Goal: Navigation & Orientation: Find specific page/section

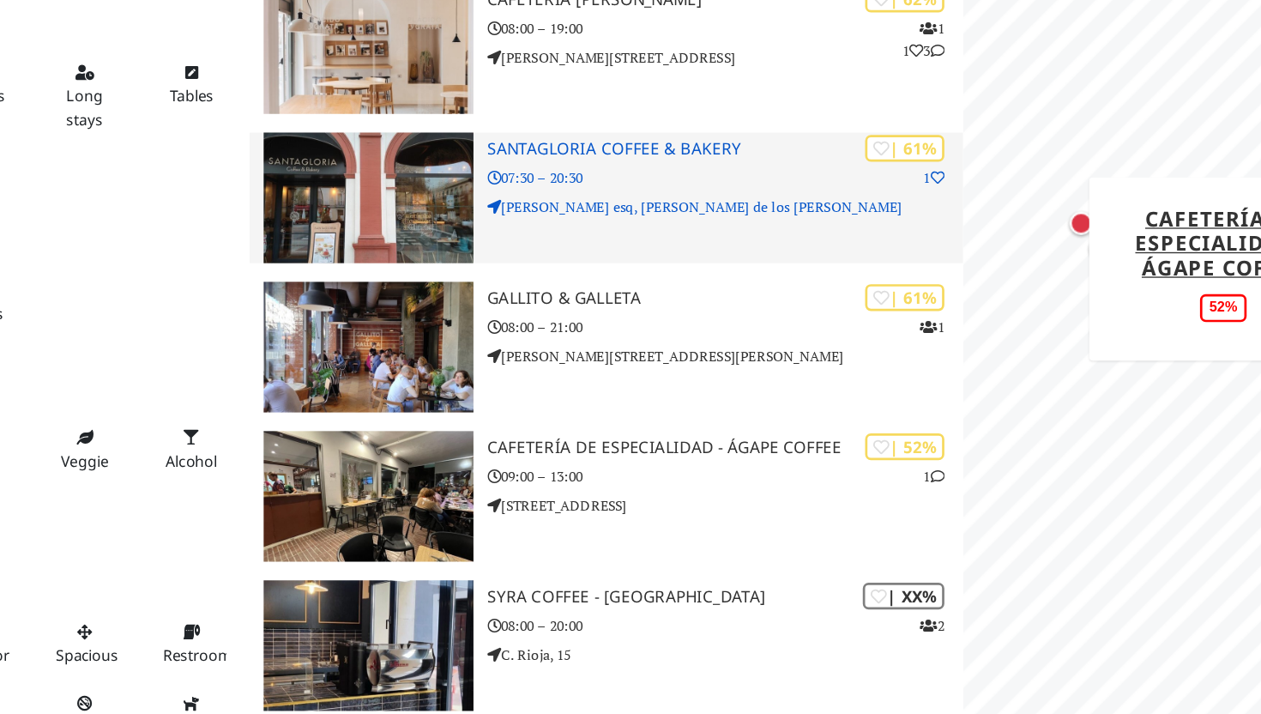
scroll to position [713, 0]
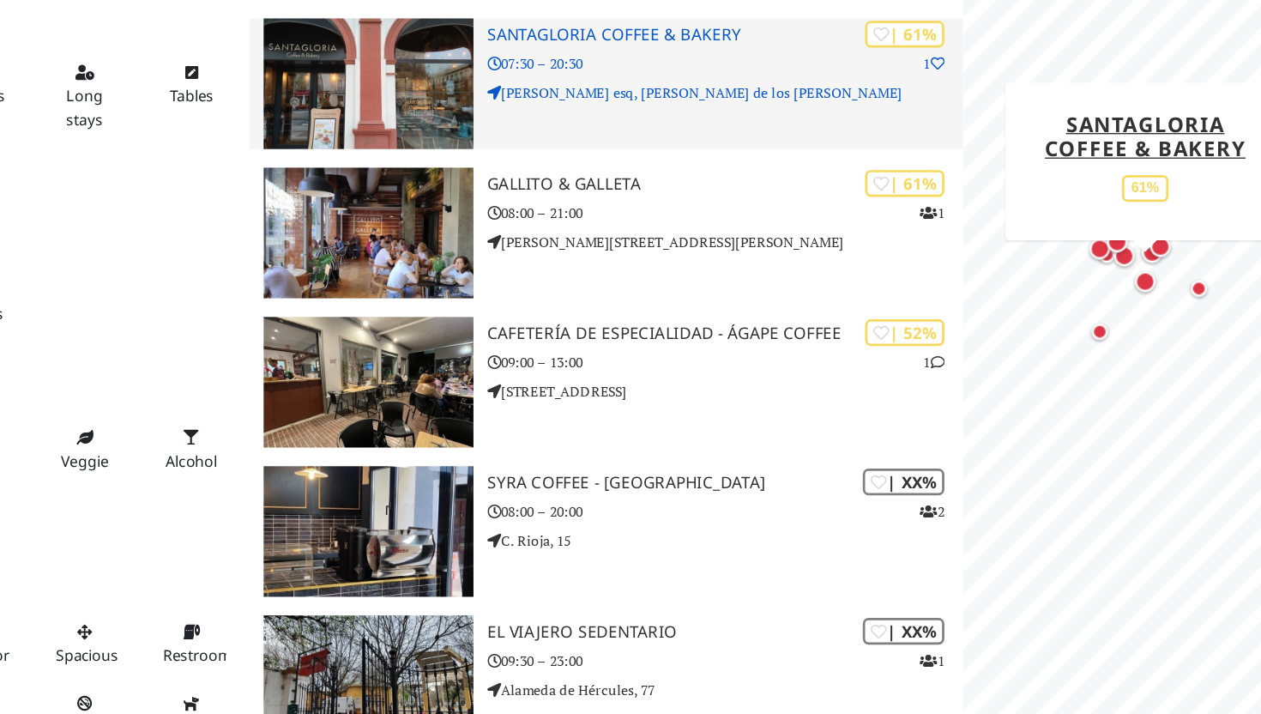
drag, startPoint x: 491, startPoint y: 503, endPoint x: 800, endPoint y: 289, distance: 376.6
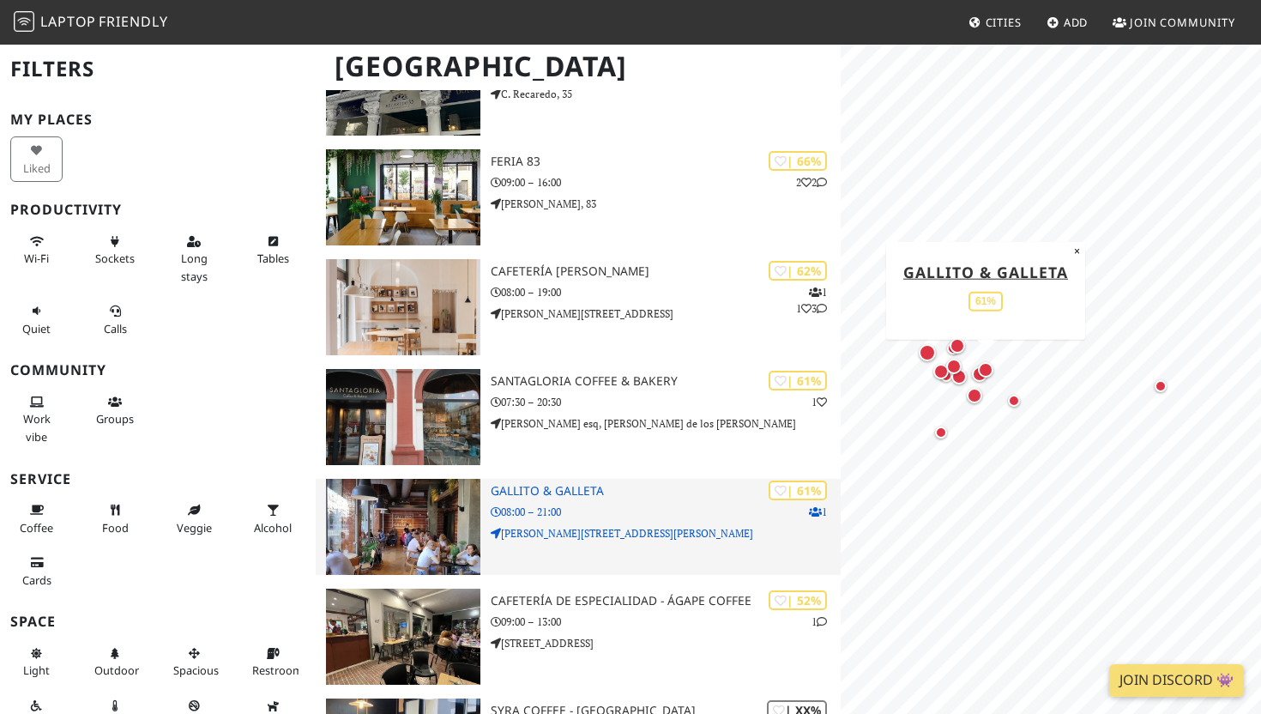
scroll to position [543, 0]
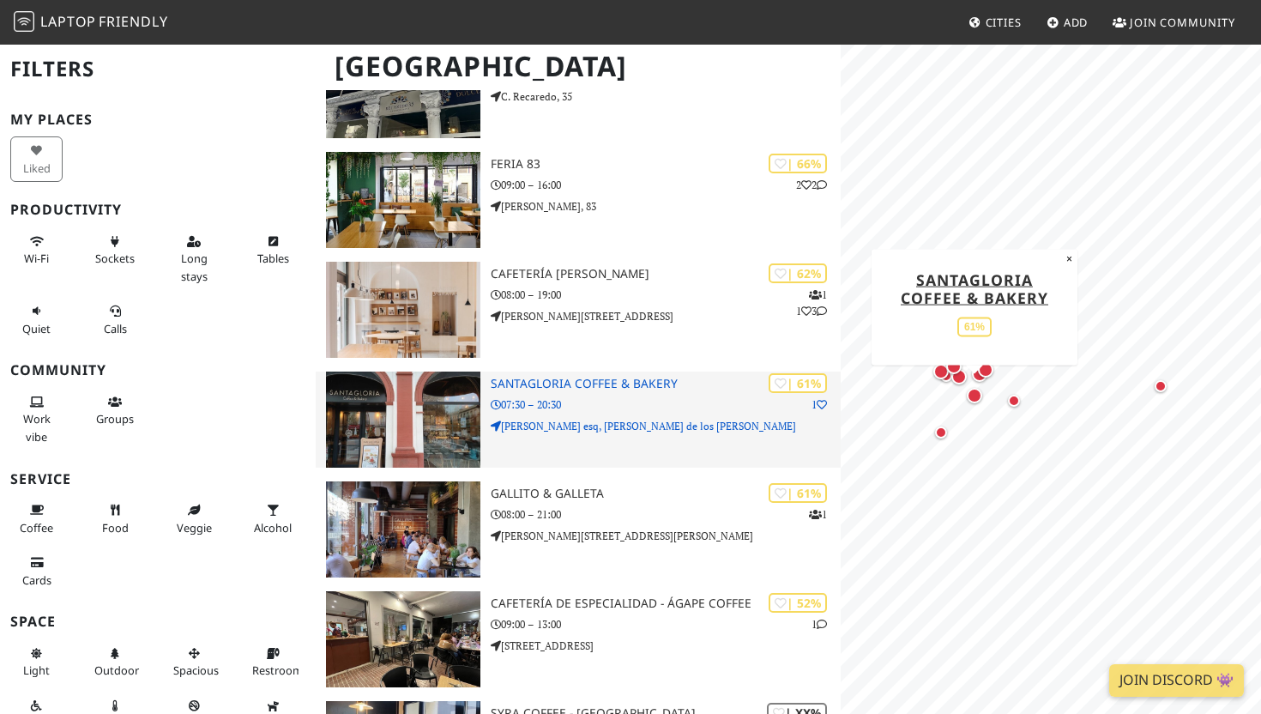
click at [467, 422] on img at bounding box center [403, 419] width 154 height 96
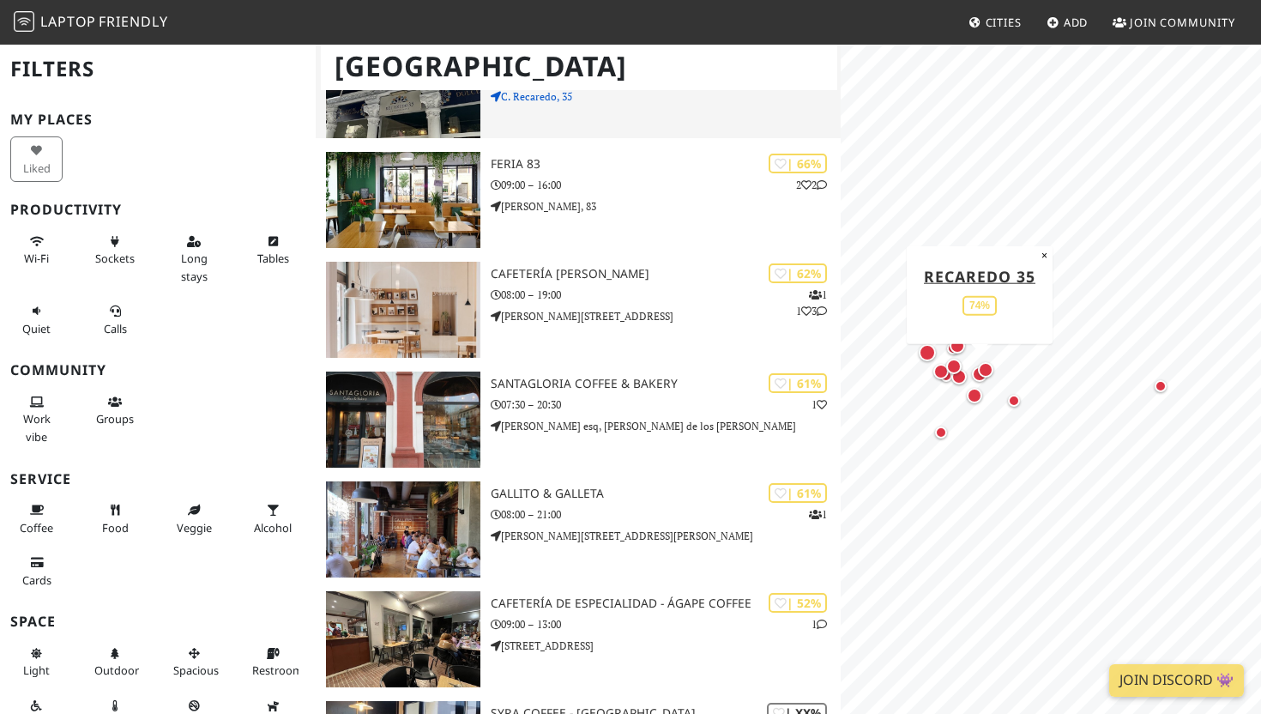
click at [422, 138] on img at bounding box center [403, 90] width 154 height 96
